Goal: Task Accomplishment & Management: Use online tool/utility

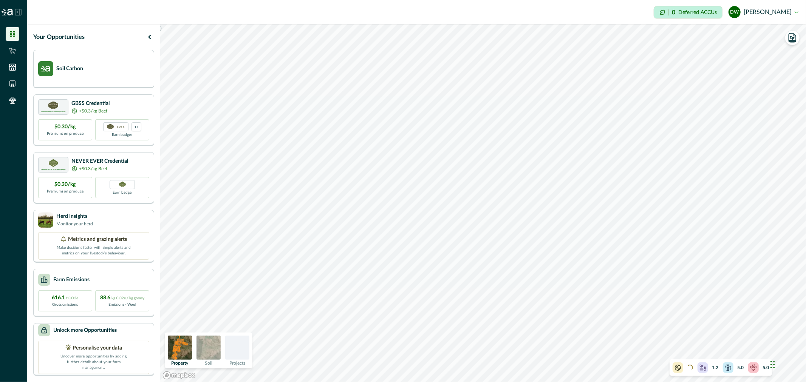
click at [211, 349] on img at bounding box center [209, 348] width 24 height 24
click at [231, 347] on div at bounding box center [237, 348] width 24 height 24
click at [206, 347] on img at bounding box center [209, 348] width 24 height 24
click at [182, 348] on img at bounding box center [180, 348] width 24 height 24
click at [205, 352] on img at bounding box center [209, 348] width 24 height 24
